Goal: Transaction & Acquisition: Book appointment/travel/reservation

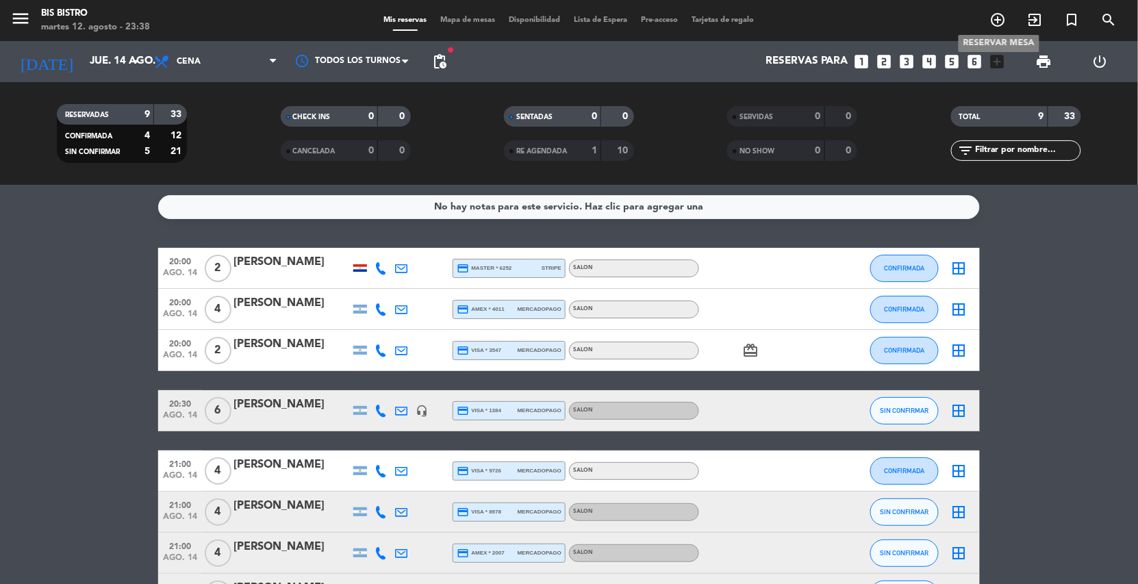
click at [1002, 12] on icon "add_circle_outline" at bounding box center [998, 20] width 16 height 16
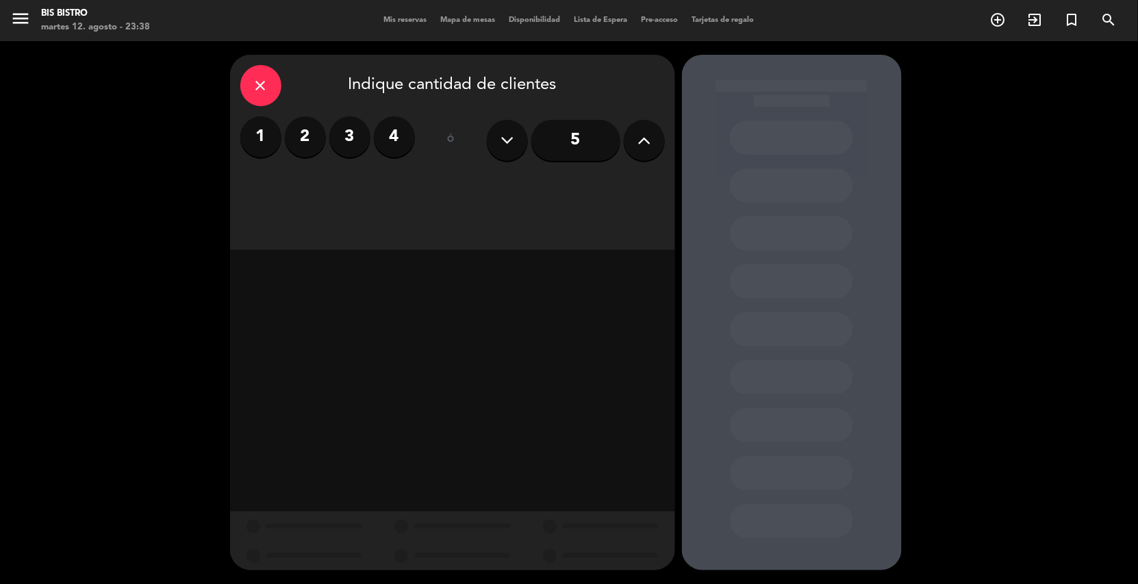
click at [308, 136] on label "2" at bounding box center [305, 136] width 41 height 41
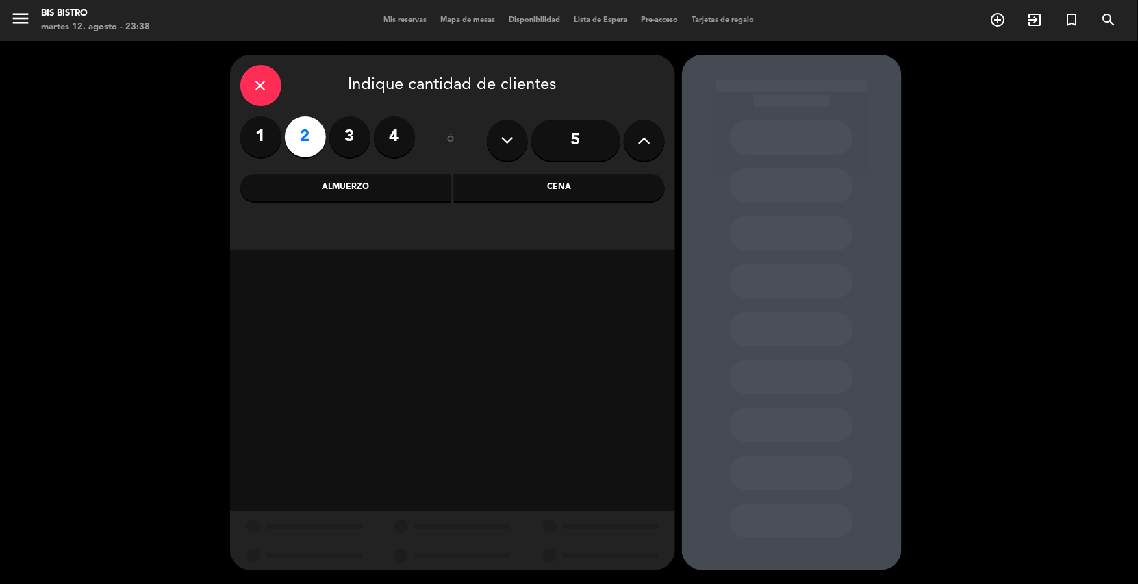
click at [561, 181] on div "Cena" at bounding box center [559, 187] width 211 height 27
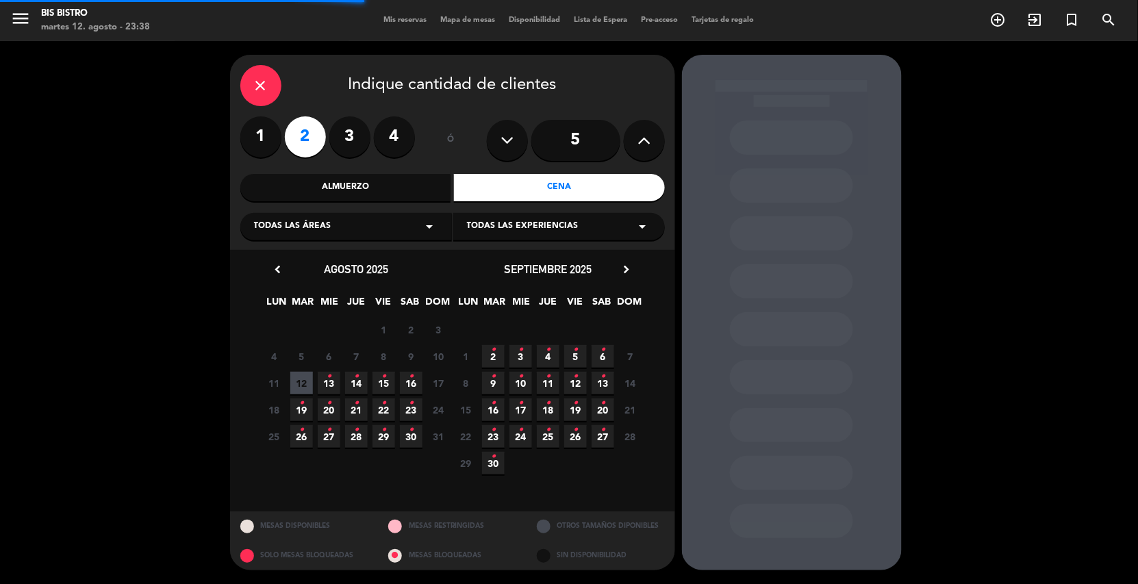
click at [346, 225] on div "Todas las áreas arrow_drop_down" at bounding box center [346, 226] width 212 height 27
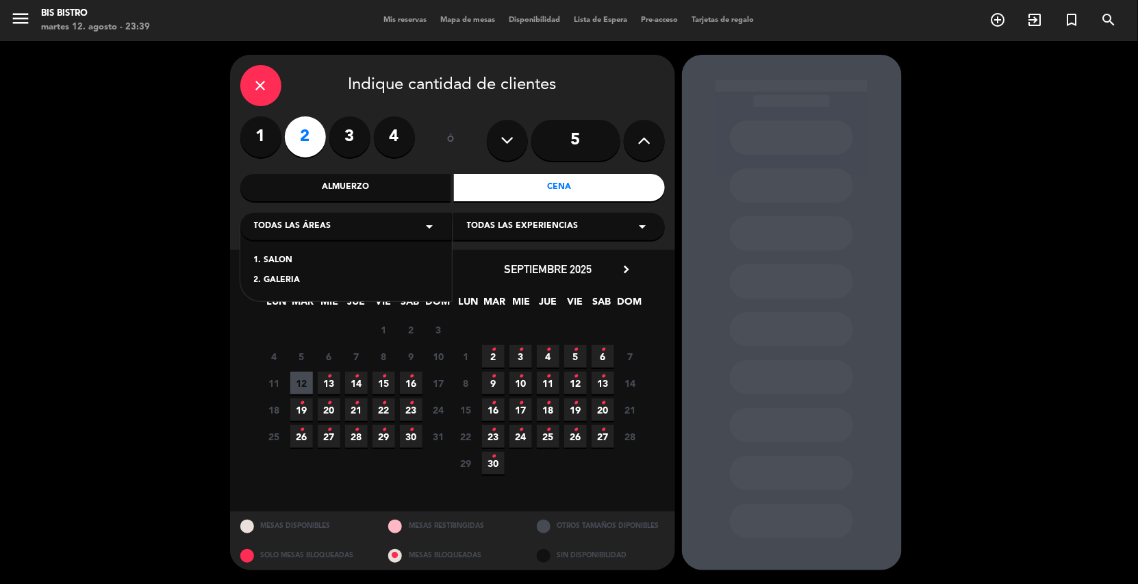
click at [290, 260] on div "1. SALON" at bounding box center [346, 261] width 184 height 14
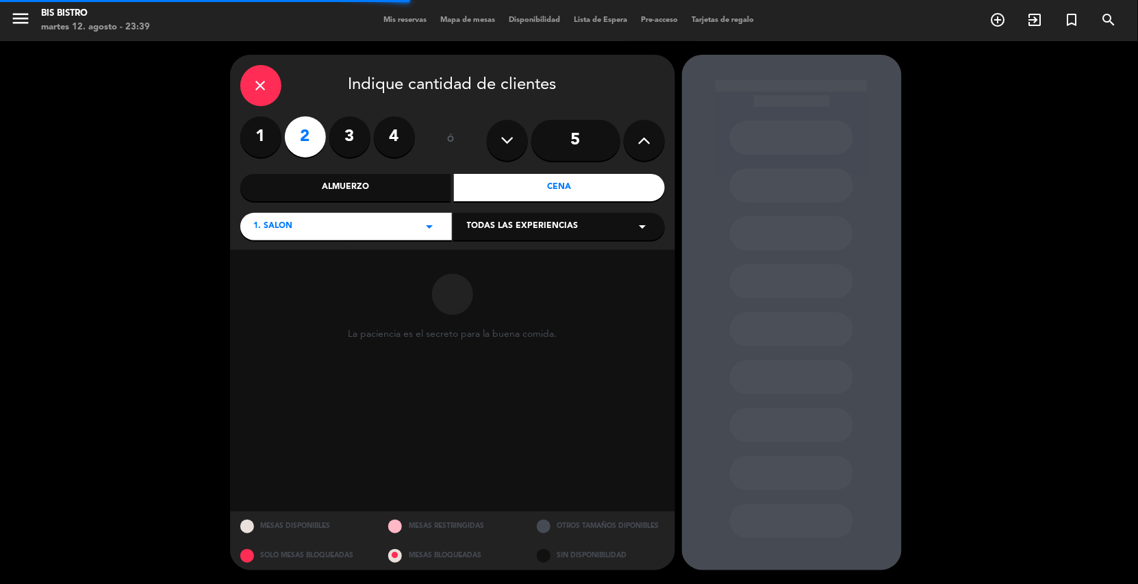
click at [531, 229] on span "Todas las experiencias" at bounding box center [523, 227] width 112 height 14
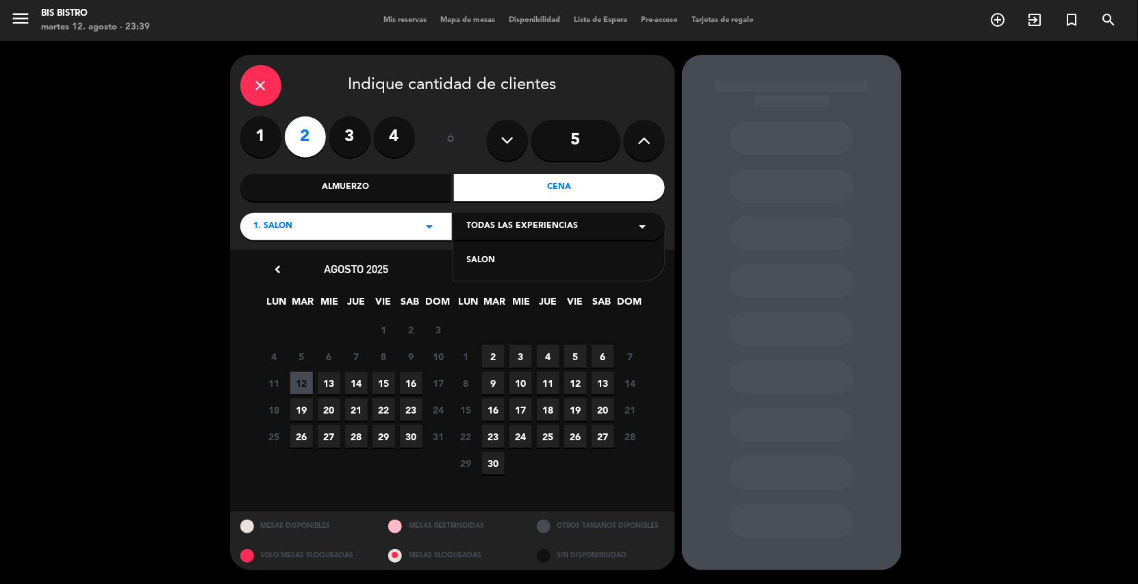
click at [496, 259] on div "SALON" at bounding box center [559, 261] width 184 height 14
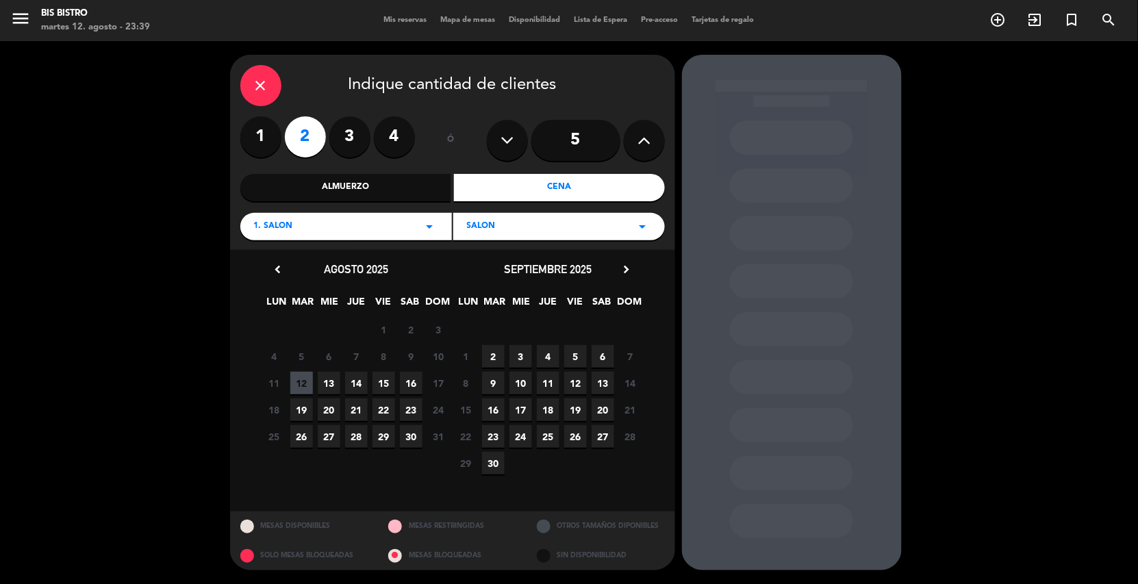
click at [409, 388] on span "16" at bounding box center [411, 383] width 23 height 23
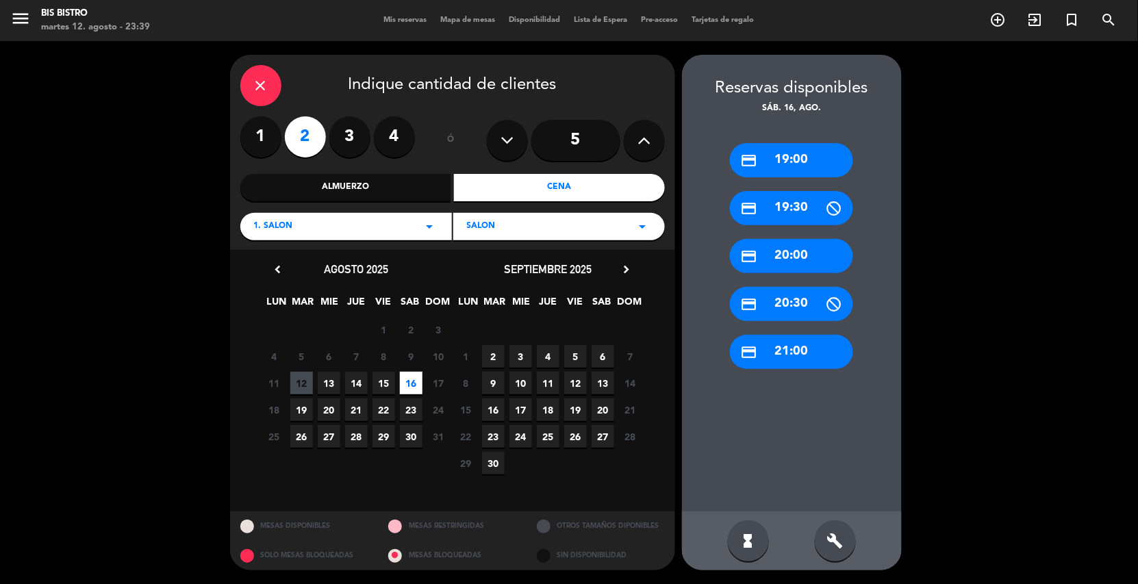
click at [794, 297] on div "credit_card 20:30" at bounding box center [791, 304] width 123 height 34
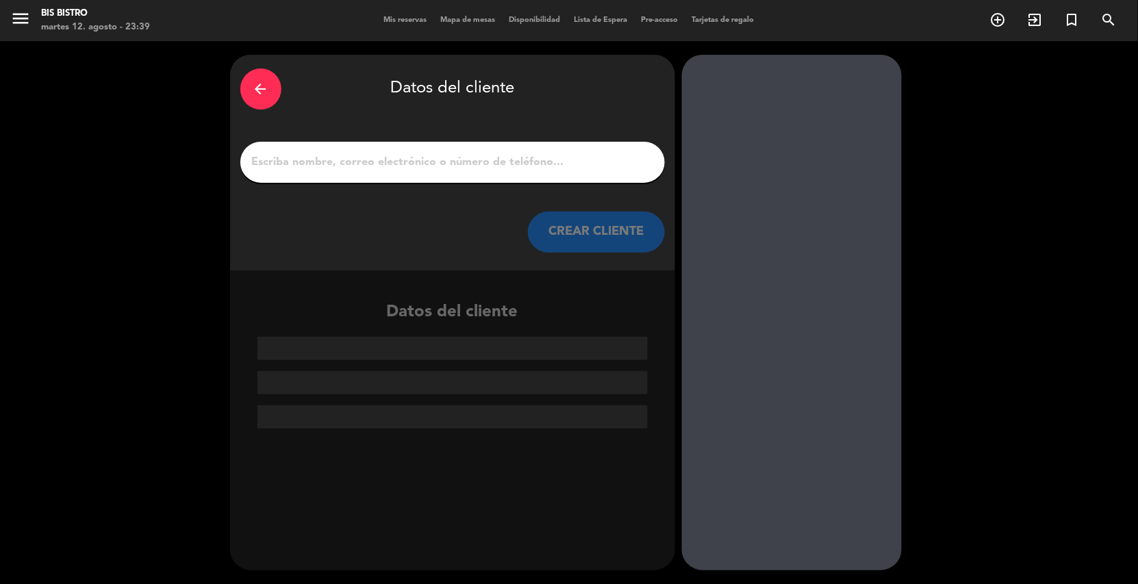
click at [451, 151] on div at bounding box center [452, 162] width 425 height 41
click at [404, 160] on input "1" at bounding box center [453, 162] width 404 height 19
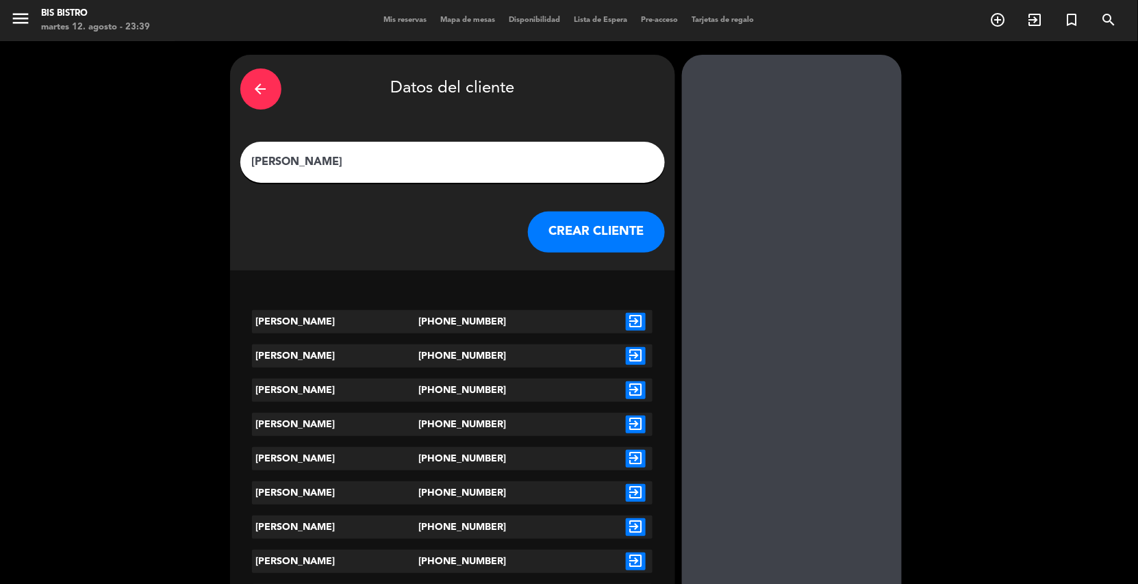
type input "[PERSON_NAME]"
click at [632, 455] on icon "exit_to_app" at bounding box center [636, 459] width 20 height 18
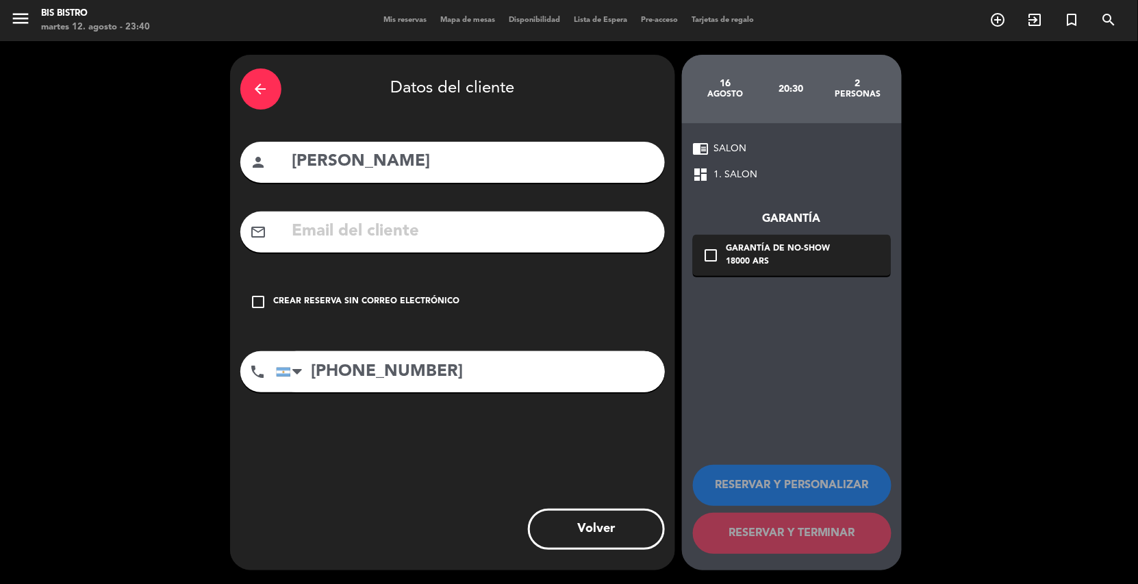
click at [259, 297] on icon "check_box_outline_blank" at bounding box center [259, 302] width 16 height 16
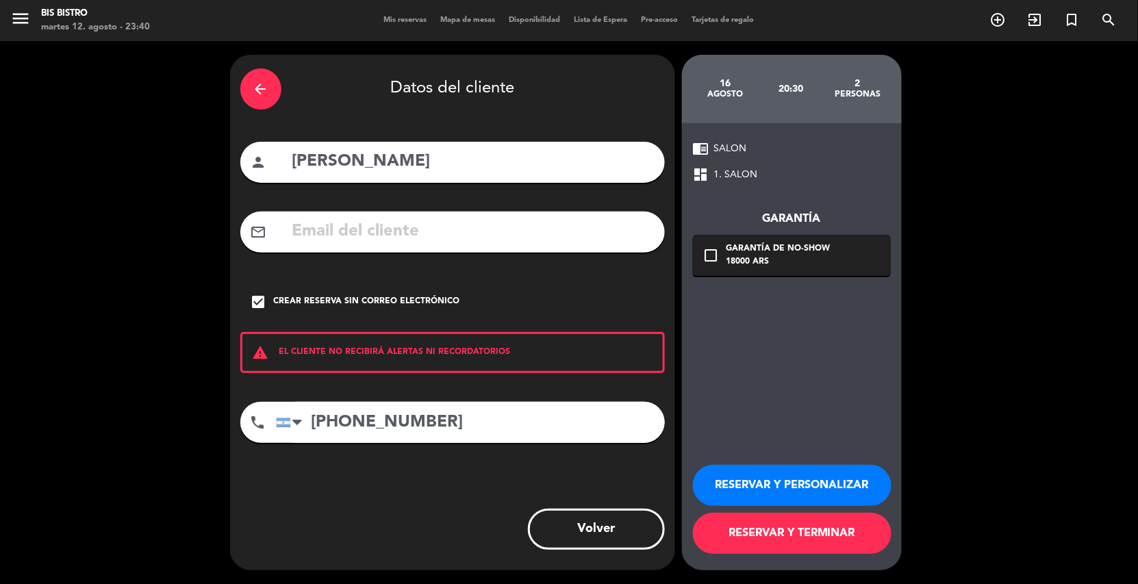
click at [785, 528] on button "RESERVAR Y TERMINAR" at bounding box center [792, 533] width 199 height 41
